Goal: Task Accomplishment & Management: Complete application form

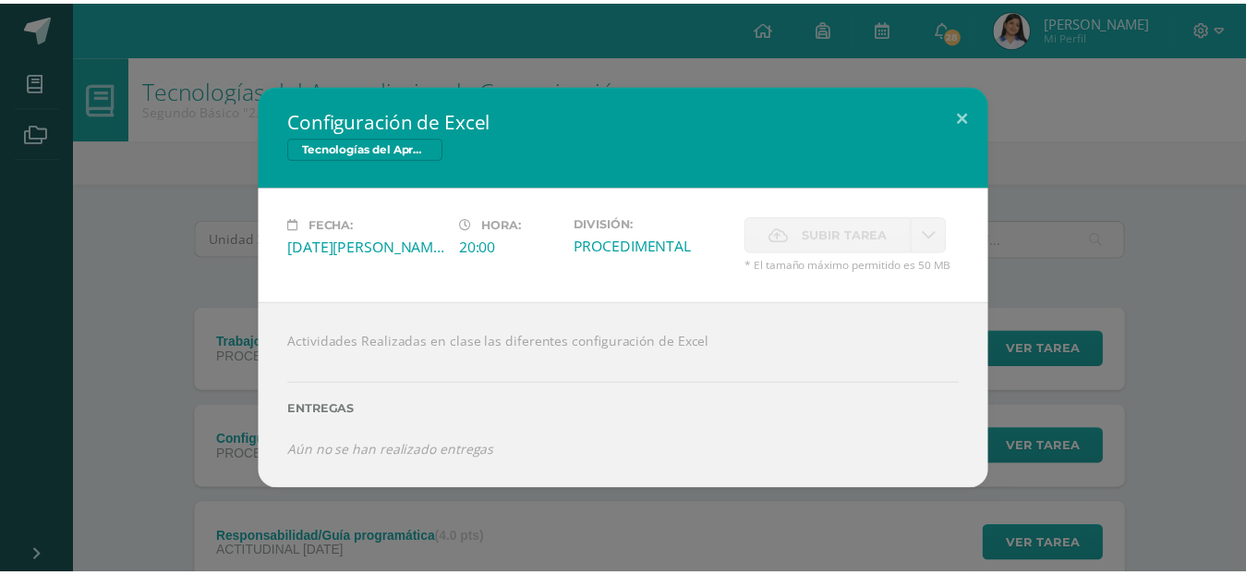
scroll to position [135, 0]
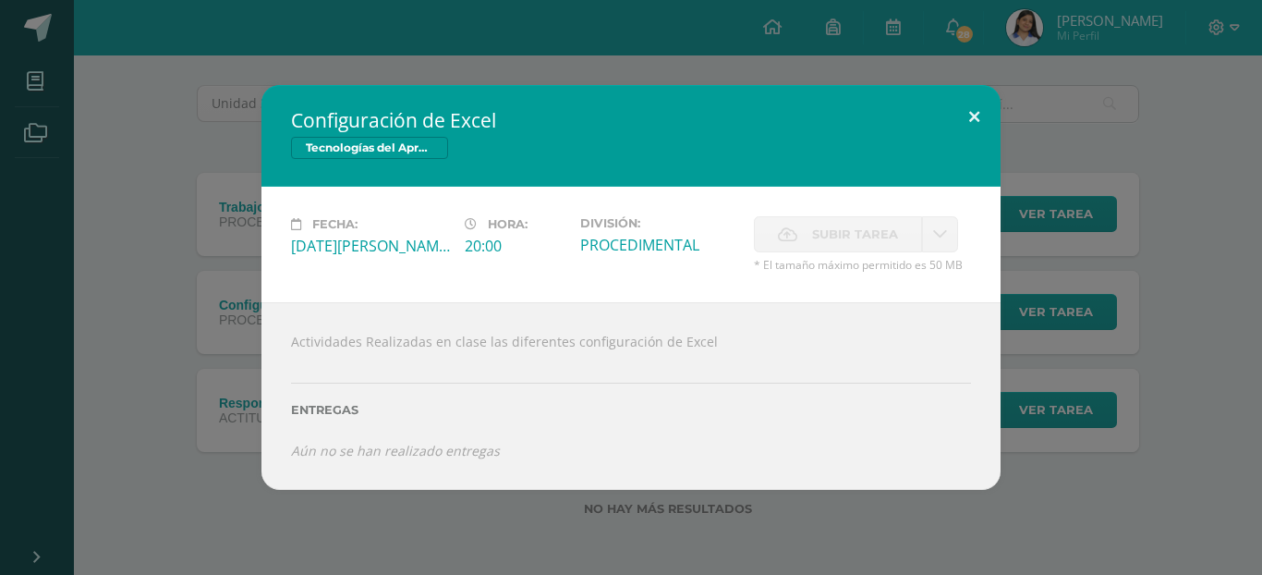
click at [964, 105] on button at bounding box center [974, 116] width 53 height 63
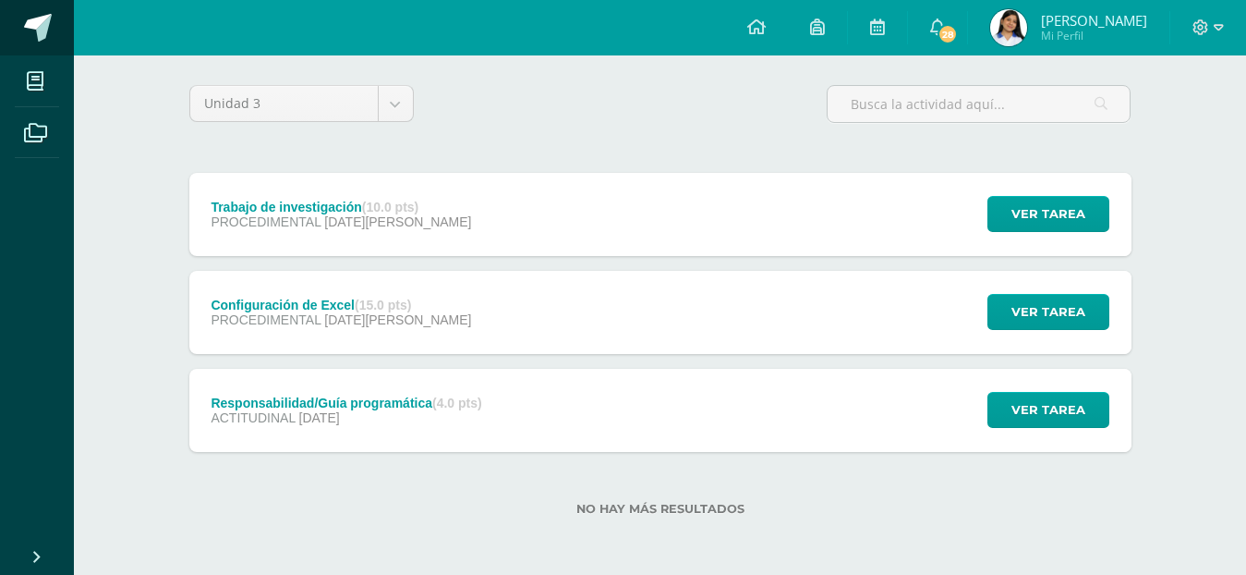
click at [27, 33] on span at bounding box center [38, 28] width 28 height 28
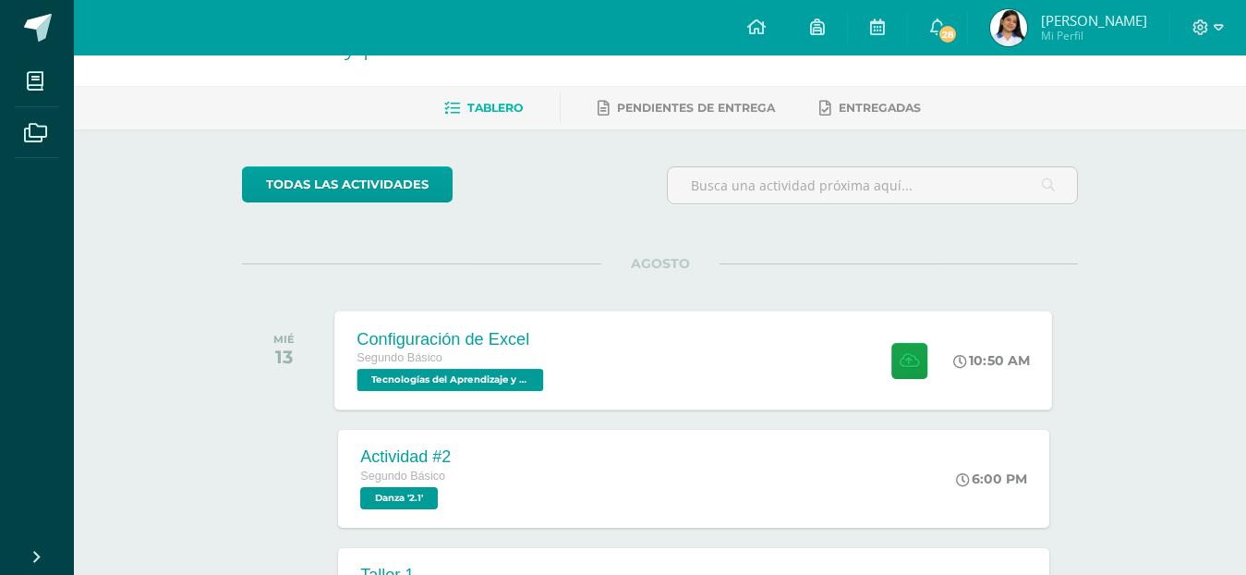
scroll to position [92, 0]
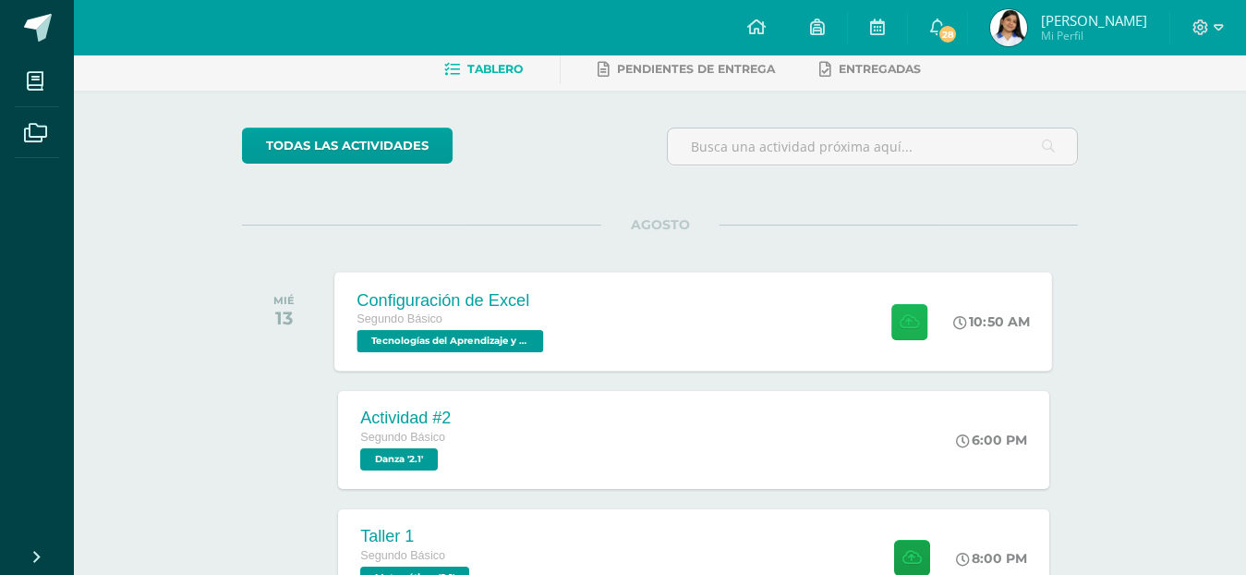
click at [912, 323] on icon at bounding box center [909, 321] width 19 height 16
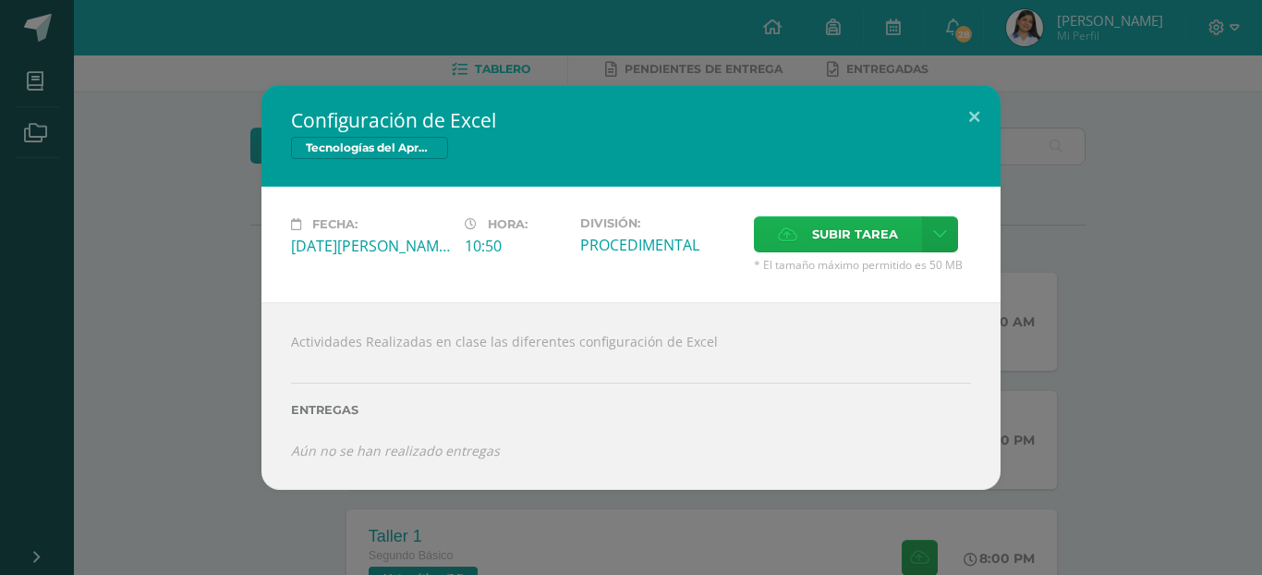
click at [834, 231] on span "Subir tarea" at bounding box center [855, 234] width 86 height 34
click at [0, 0] on input "Subir tarea" at bounding box center [0, 0] width 0 height 0
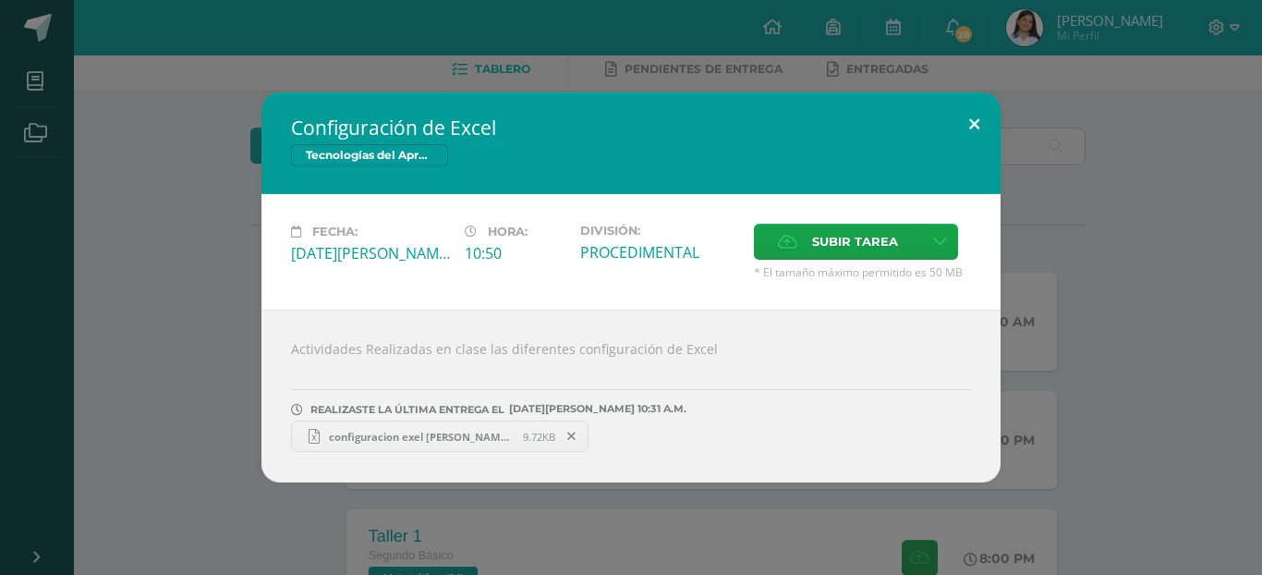
click at [978, 147] on div "Configuración de Excel Tecnologías del Aprendizaje y la Comunicación Fecha: Mié…" at bounding box center [630, 287] width 739 height 390
click at [959, 101] on button at bounding box center [974, 123] width 53 height 63
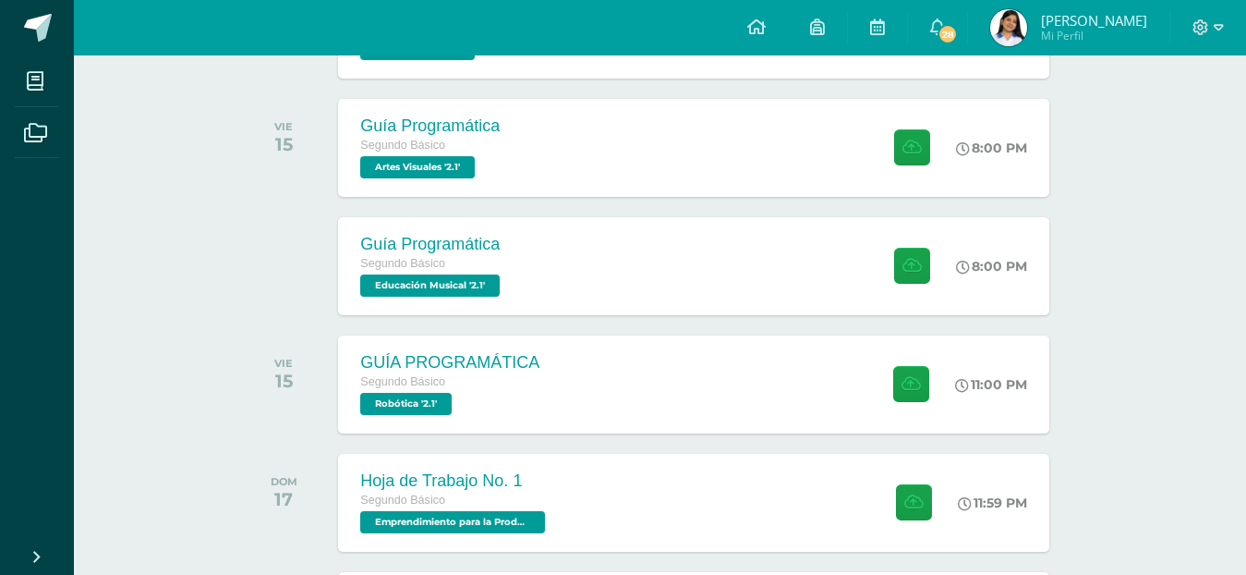
scroll to position [831, 0]
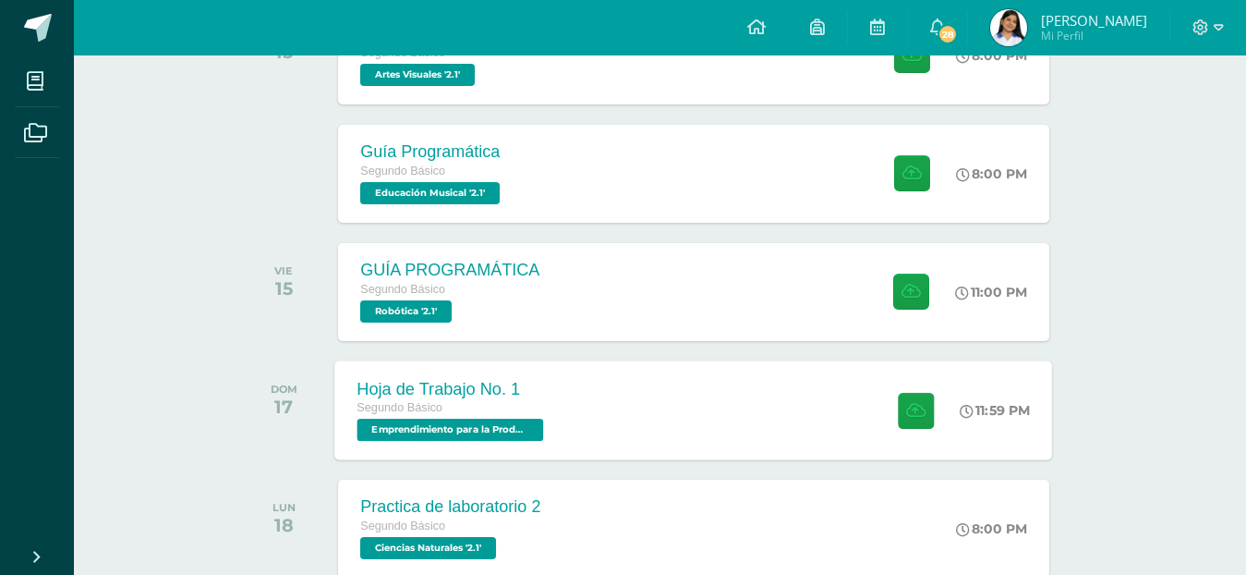
click at [718, 369] on div "Hoja de Trabajo No. 1 Segundo Básico Emprendimiento para la Productividad '2.1'…" at bounding box center [694, 409] width 718 height 99
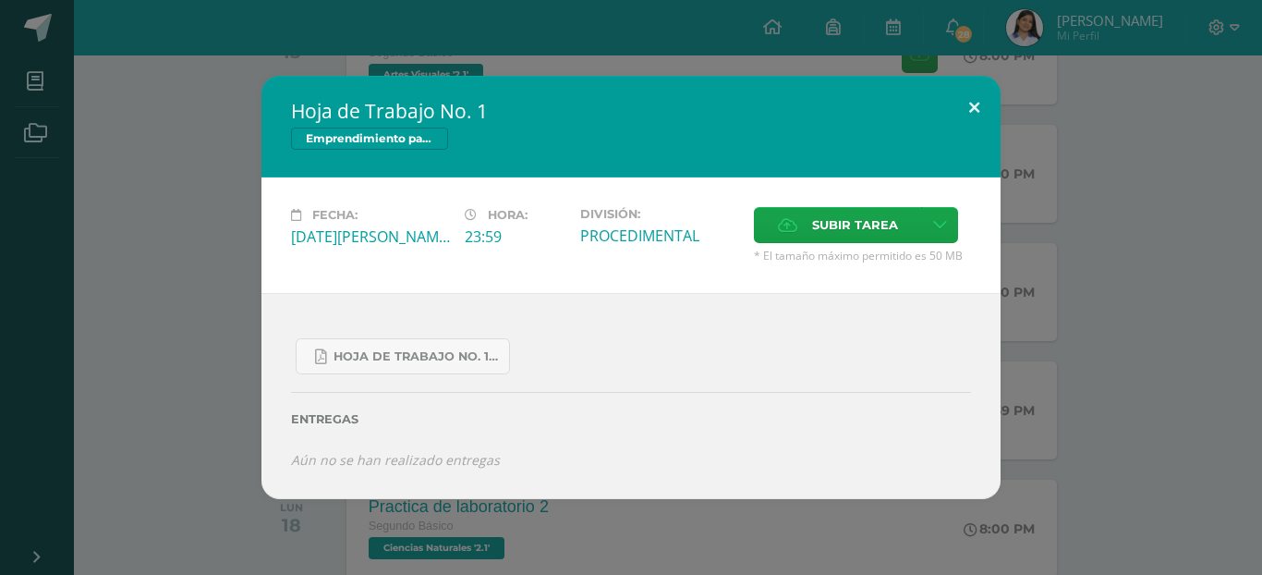
click at [964, 101] on button at bounding box center [974, 107] width 53 height 63
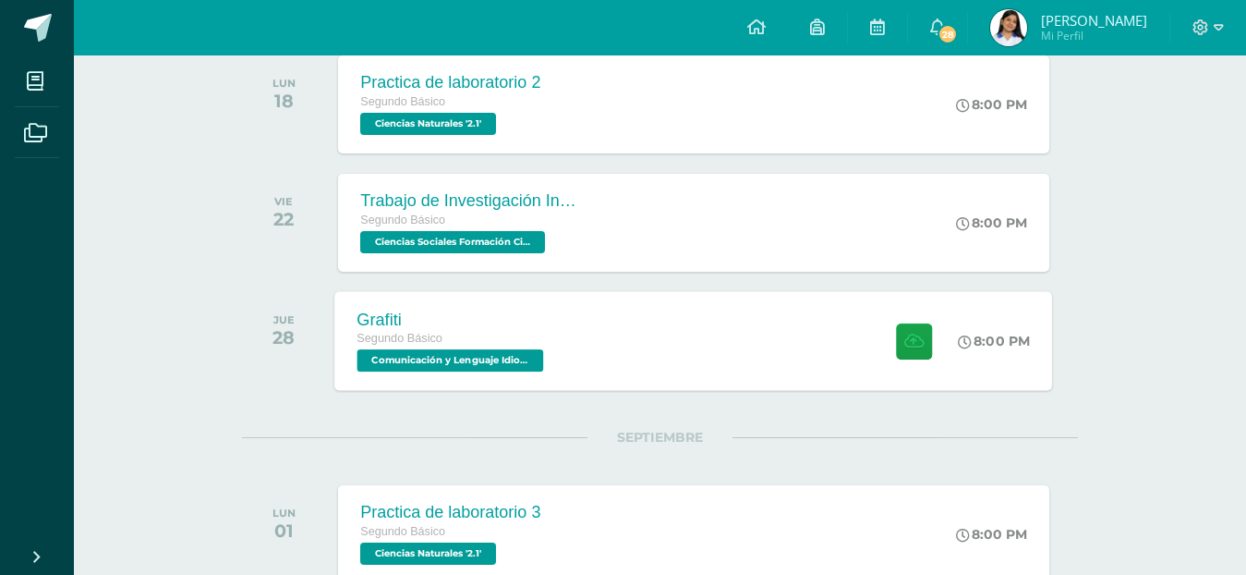
scroll to position [1293, 0]
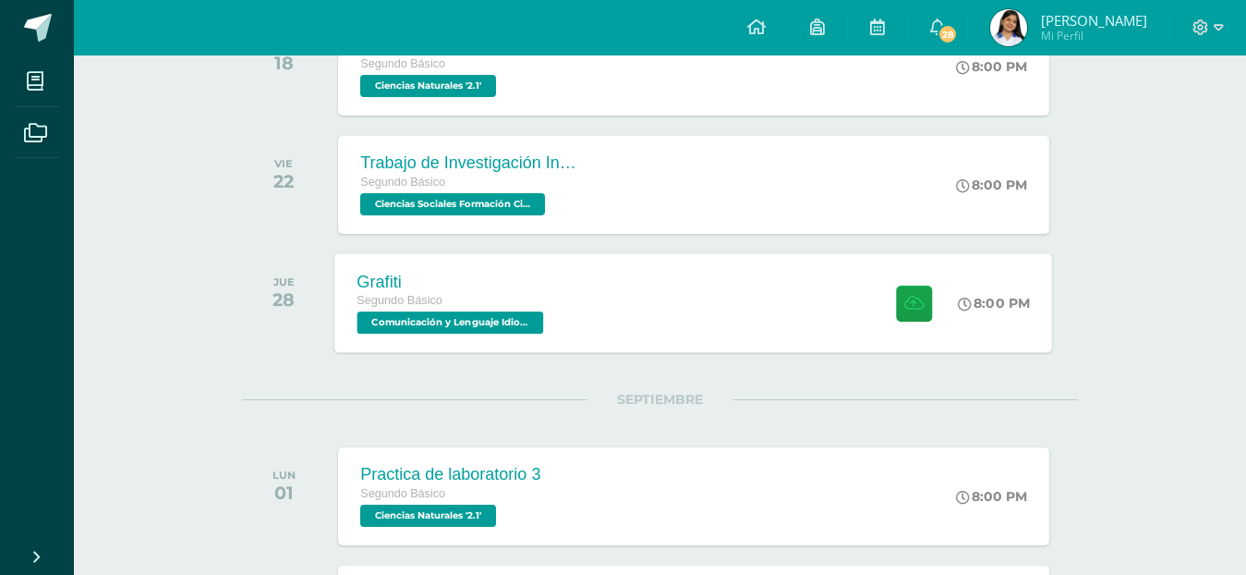
click at [506, 286] on div "Grafiti" at bounding box center [453, 281] width 191 height 19
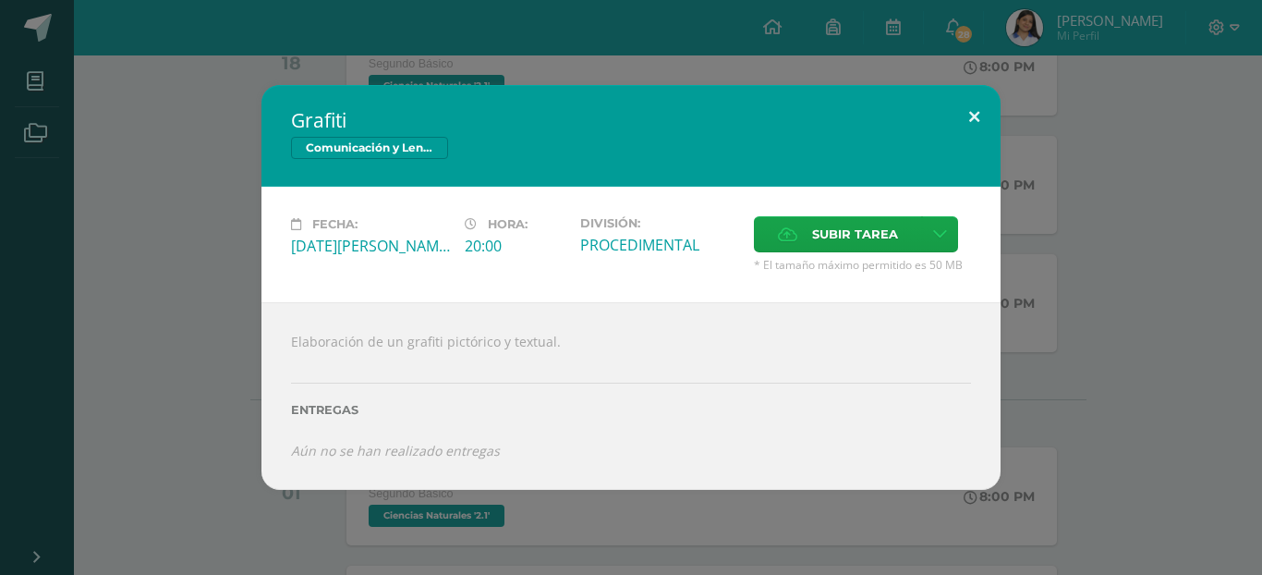
click at [970, 114] on button at bounding box center [974, 116] width 53 height 63
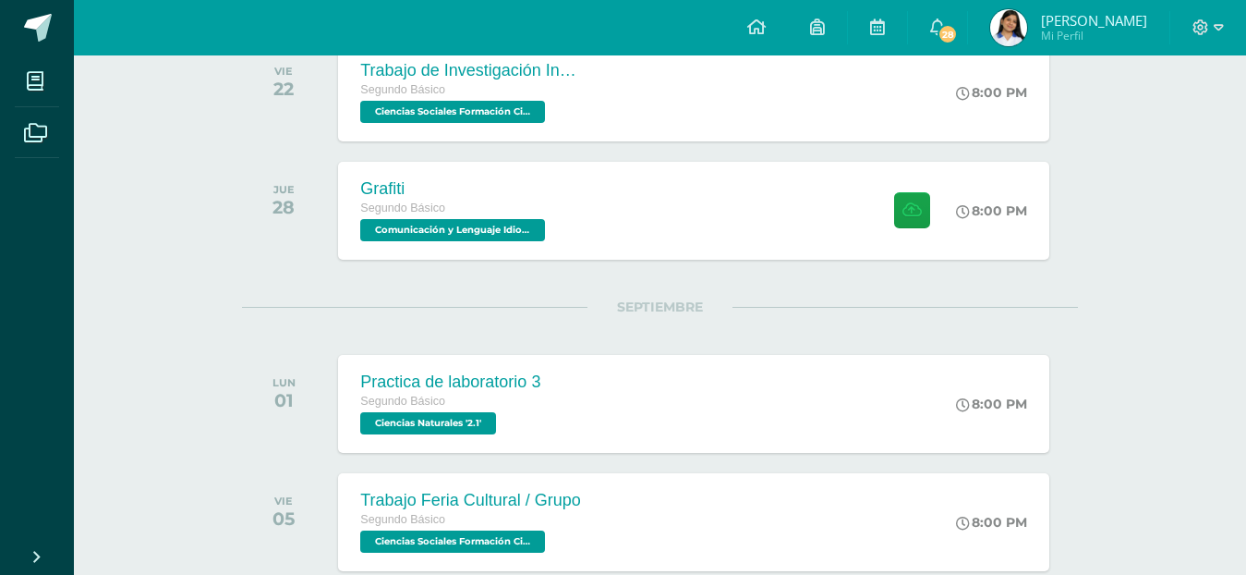
scroll to position [1478, 0]
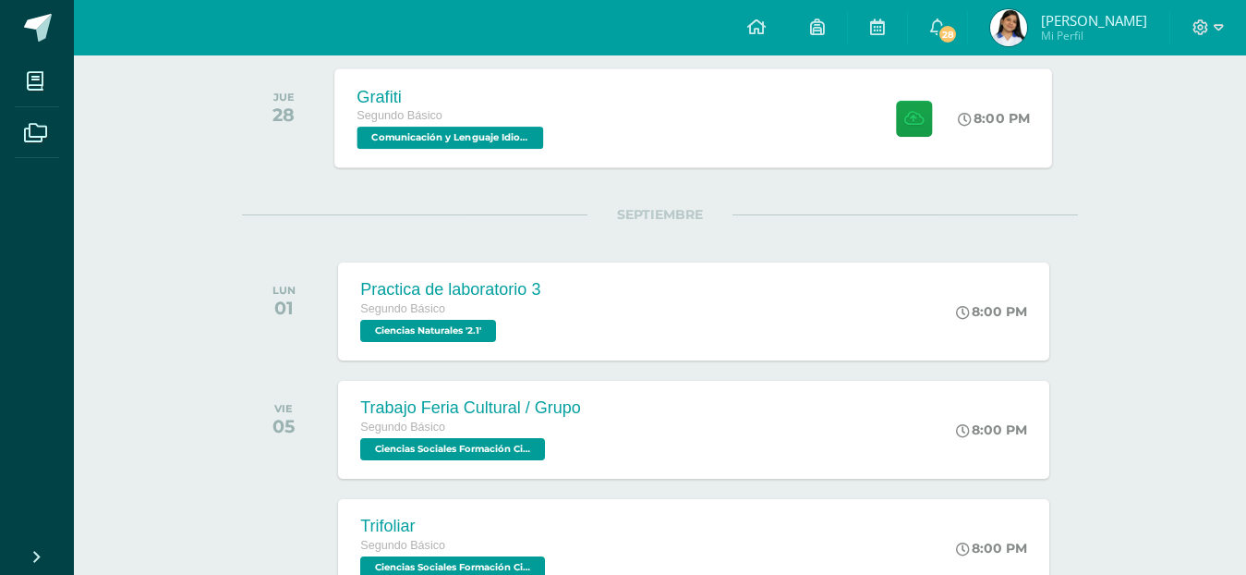
click at [618, 110] on div "Grafiti Segundo Básico Comunicación y Lenguaje Idioma Español '2.1' 8:00 PM Gra…" at bounding box center [694, 117] width 718 height 99
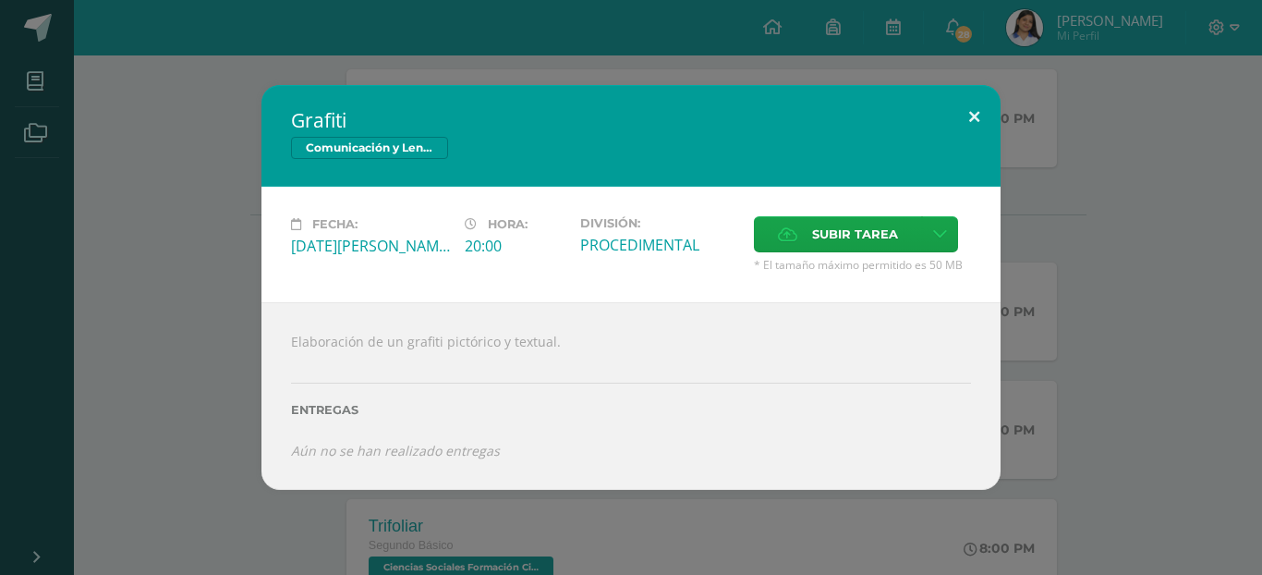
click at [976, 118] on button at bounding box center [974, 116] width 53 height 63
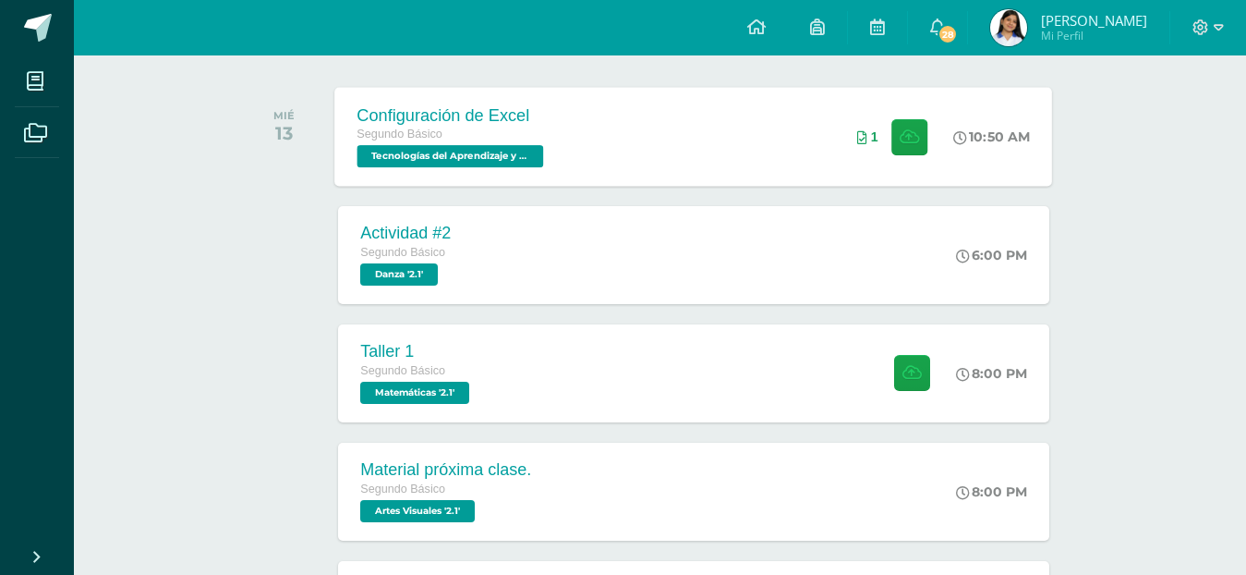
scroll to position [0, 0]
